Goal: Transaction & Acquisition: Purchase product/service

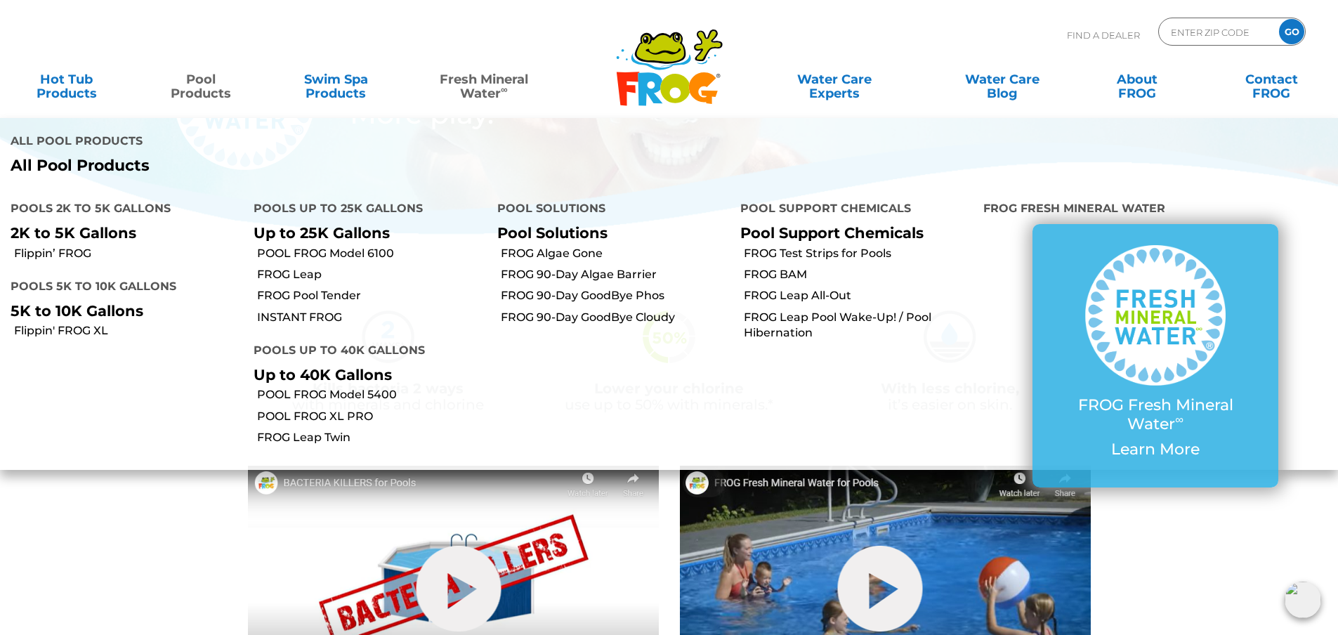
scroll to position [70, 0]
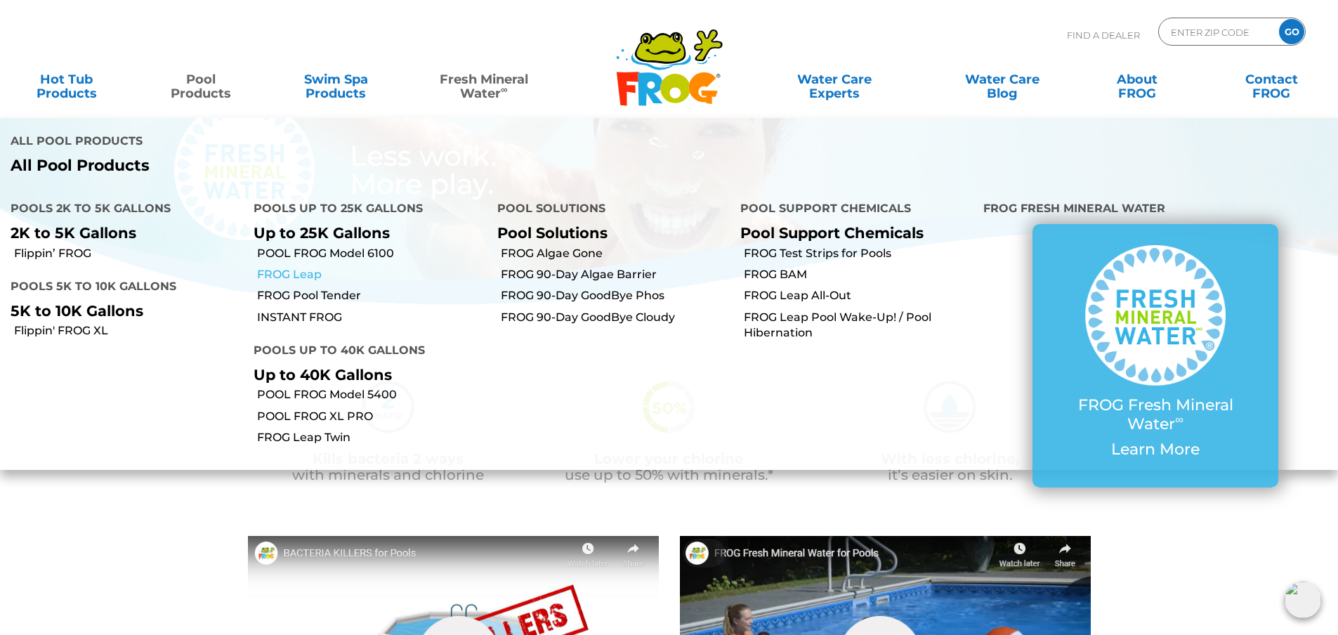
click at [296, 267] on link "FROG Leap" at bounding box center [371, 274] width 229 height 15
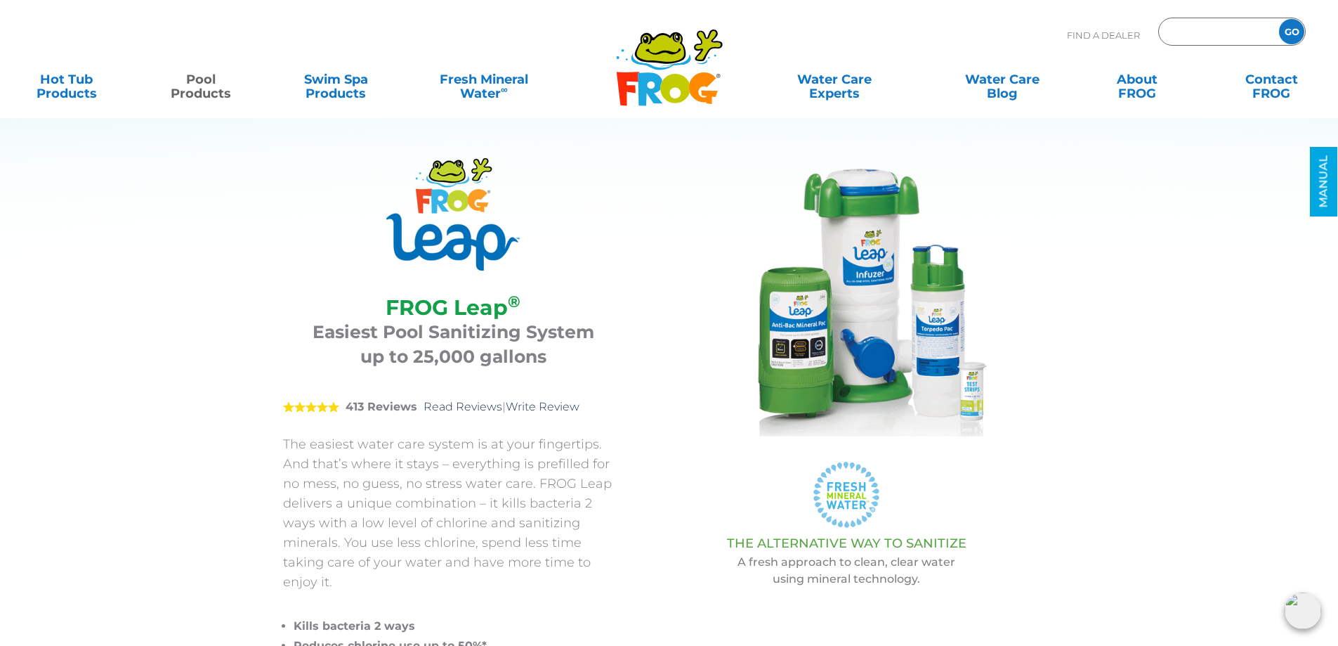
click at [1184, 33] on input "Zip Code Form" at bounding box center [1217, 32] width 95 height 20
type input "35613"
click at [1292, 30] on input "GO" at bounding box center [1291, 31] width 25 height 25
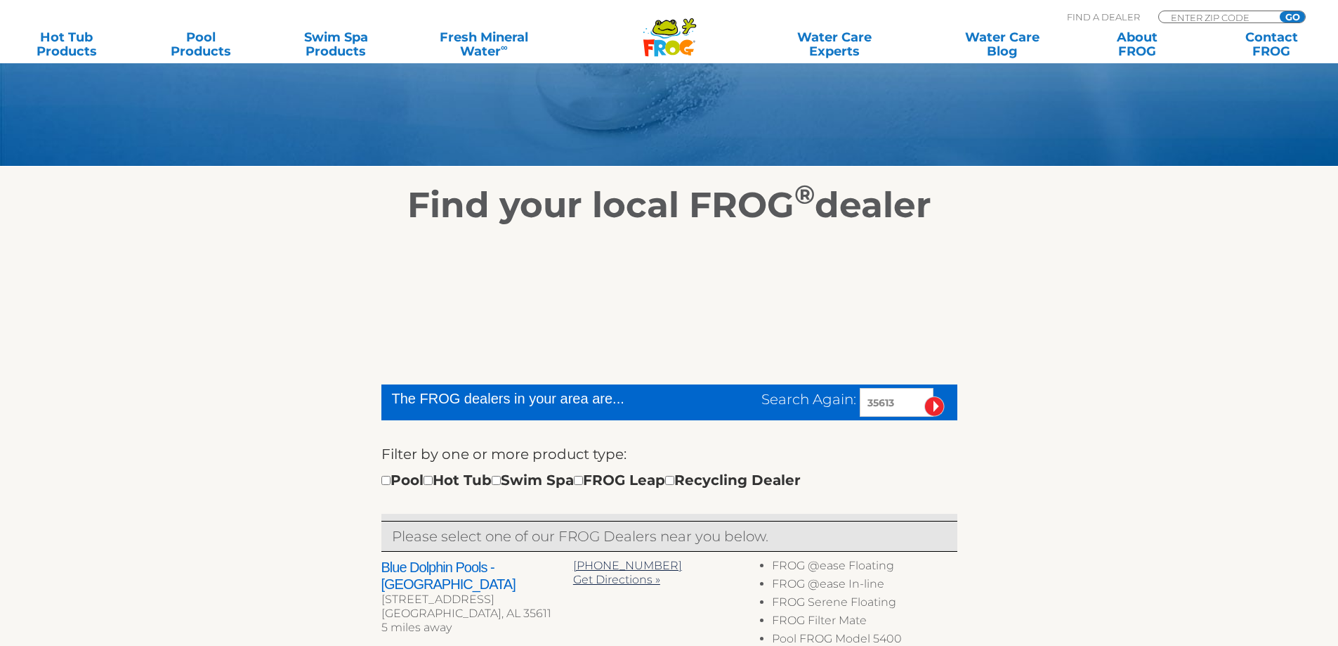
scroll to position [281, 0]
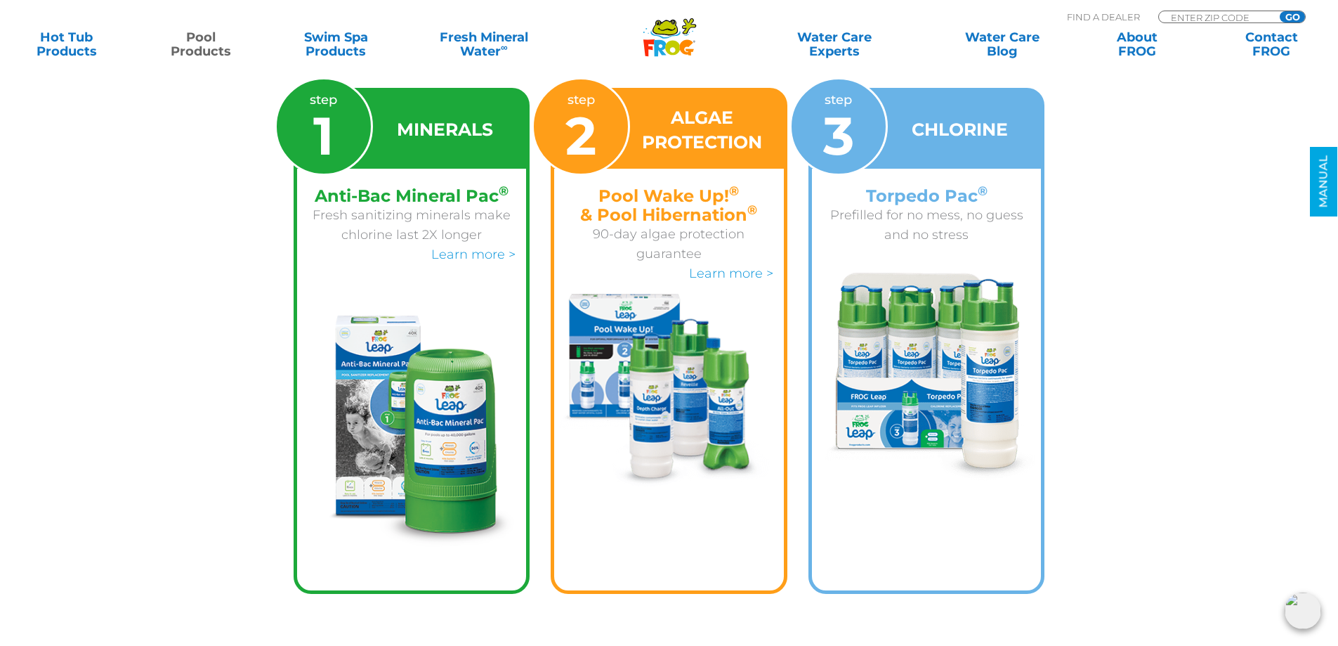
scroll to position [2248, 0]
